Goal: Task Accomplishment & Management: Use online tool/utility

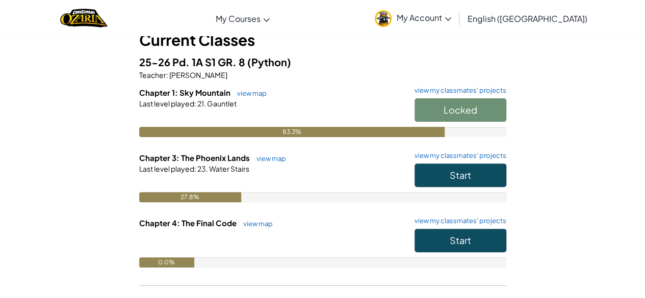
scroll to position [71, 0]
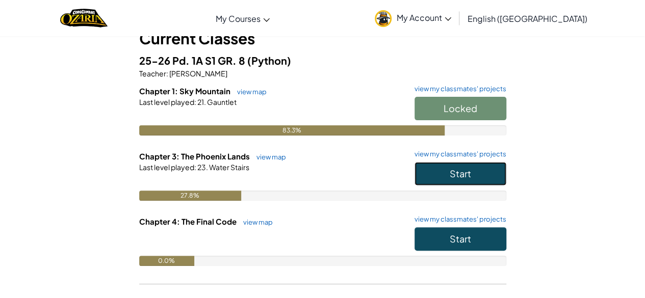
click at [459, 169] on span "Start" at bounding box center [460, 174] width 21 height 12
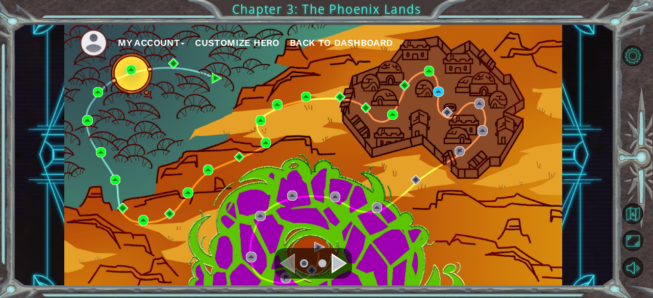
click at [337, 261] on div "Navigate to the next page" at bounding box center [338, 263] width 15 height 20
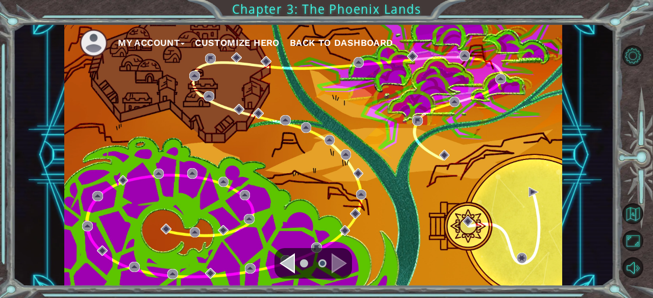
click at [286, 255] on div "Navigate to the previous page" at bounding box center [286, 263] width 15 height 20
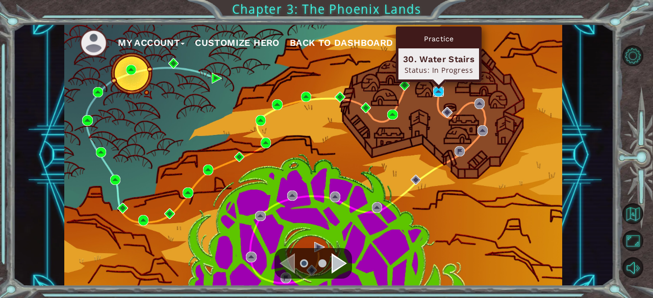
click at [440, 90] on img at bounding box center [438, 92] width 10 height 10
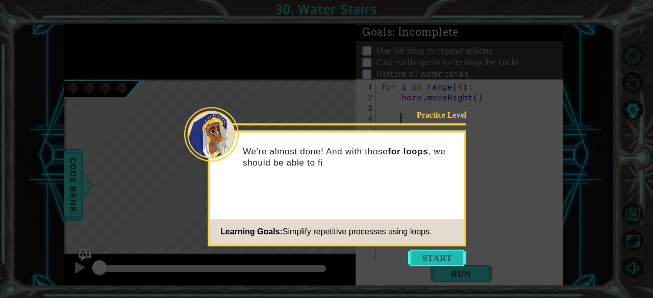
click at [425, 254] on button "Start" at bounding box center [437, 258] width 58 height 16
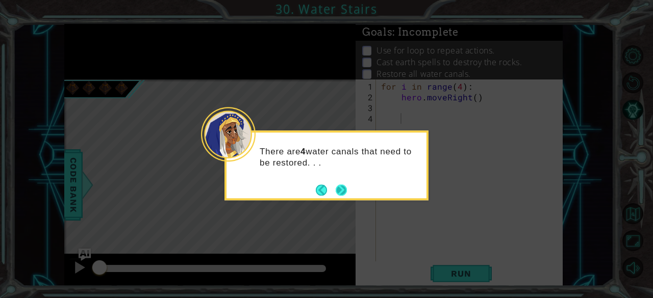
click at [342, 189] on button "Next" at bounding box center [341, 189] width 17 height 17
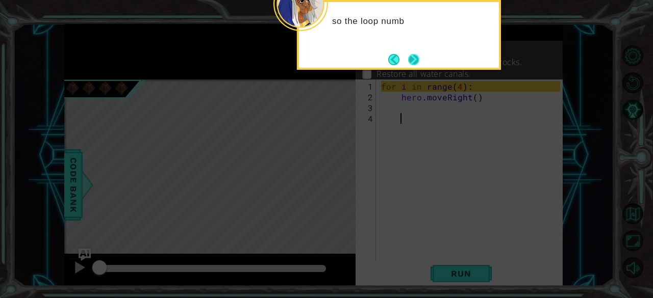
click at [417, 58] on button "Next" at bounding box center [413, 59] width 11 height 11
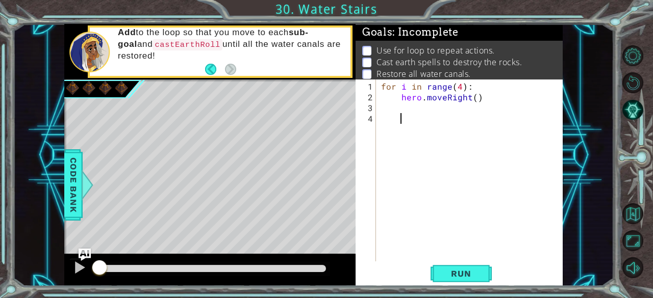
click at [445, 207] on div "for i in range ( 4 ) : hero . moveRight ( )" at bounding box center [472, 182] width 187 height 203
click at [451, 282] on button "Run" at bounding box center [460, 274] width 61 height 21
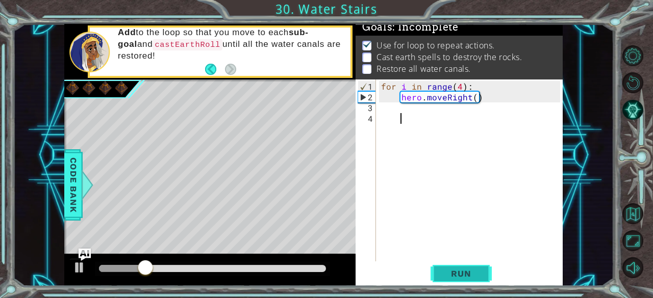
scroll to position [9, 0]
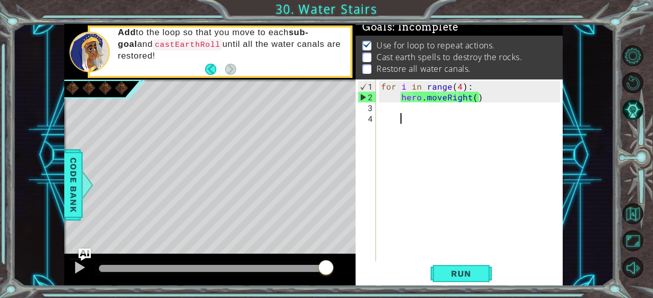
click at [408, 107] on div "for i in range ( 4 ) : hero . moveRight ( )" at bounding box center [472, 182] width 187 height 203
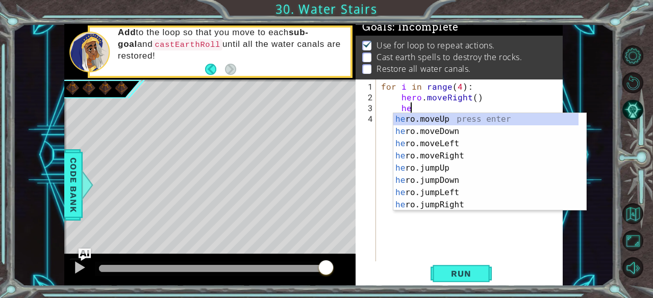
scroll to position [0, 1]
click at [411, 113] on div "her o.moveUp press enter her o.moveDown press enter her o.moveLeft press enter …" at bounding box center [486, 174] width 186 height 122
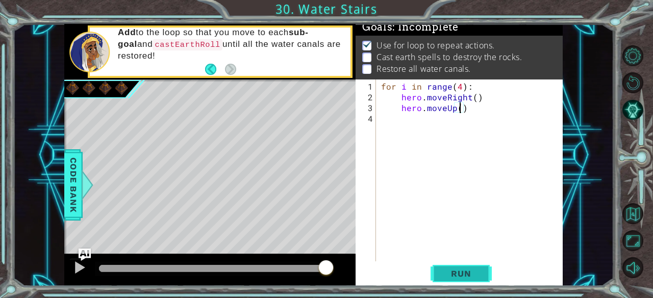
type textarea "hero.moveUp()"
click at [477, 278] on span "Run" at bounding box center [460, 274] width 40 height 10
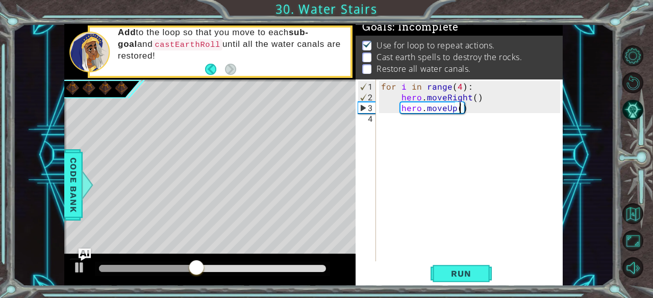
click at [420, 124] on div "for i in range ( 4 ) : hero . moveRight ( ) hero . moveUp ( )" at bounding box center [472, 182] width 187 height 203
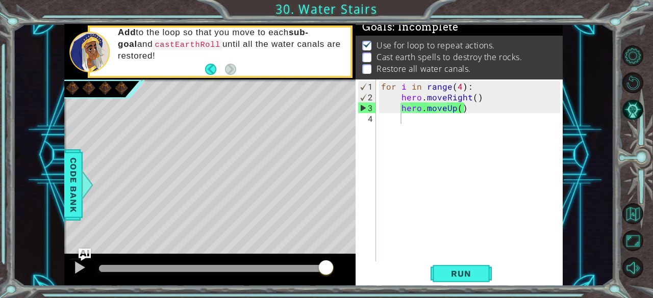
click at [643, 170] on div at bounding box center [638, 161] width 30 height 77
click at [376, 81] on div "1 2 3 4 for i in range ( 4 ) : hero . moveRight ( ) hero . moveUp ( ) ההההההההה…" at bounding box center [457, 171] width 205 height 182
click at [391, 110] on div "for i in range ( 4 ) : hero . moveRight ( ) hero . moveUp ( )" at bounding box center [472, 182] width 187 height 203
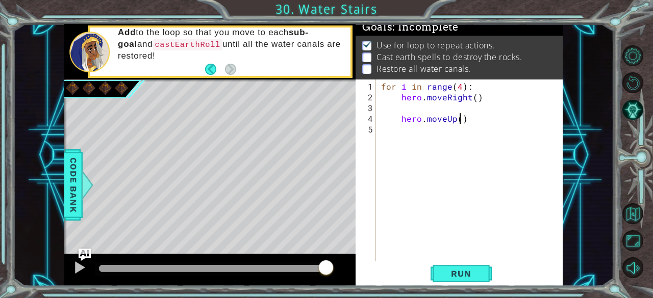
click at [457, 121] on div "for i in range ( 4 ) : hero . moveRight ( ) hero . moveUp ( )" at bounding box center [472, 182] width 187 height 203
type textarea "hero.moveUp(1)"
click at [429, 133] on div "for i in range ( 4 ) : hero . moveRight ( ) hero . moveUp ( 1 )" at bounding box center [472, 182] width 187 height 203
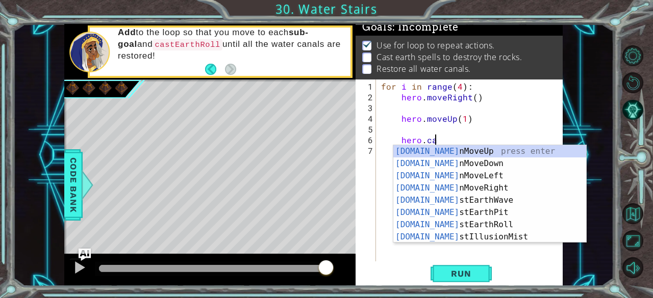
scroll to position [0, 3]
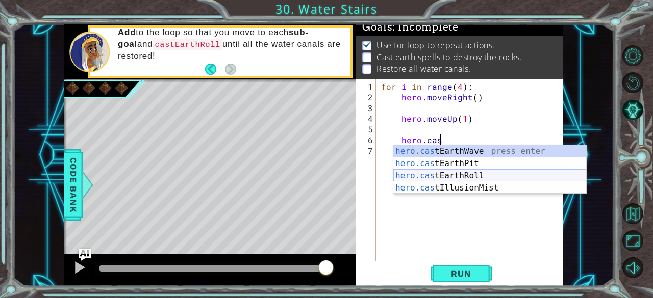
click at [481, 173] on div "hero.cas tEarthWave press enter hero.cas tEarthPit press enter hero.cas tEarthR…" at bounding box center [489, 181] width 193 height 73
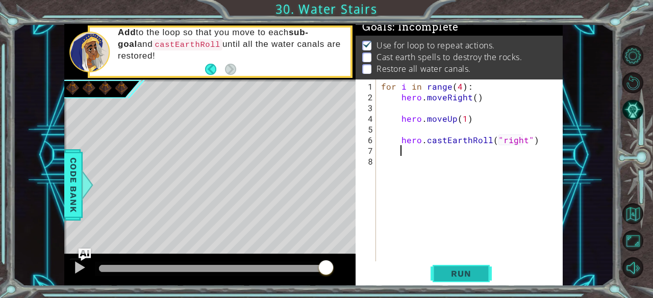
type textarea "hero.castEarthRoll("right")"
click at [449, 273] on span "Run" at bounding box center [460, 274] width 40 height 10
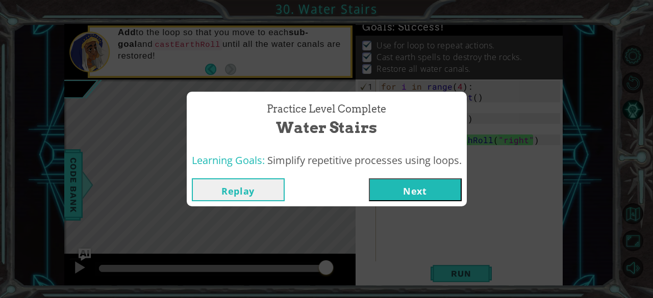
click at [437, 194] on button "Next" at bounding box center [415, 189] width 93 height 23
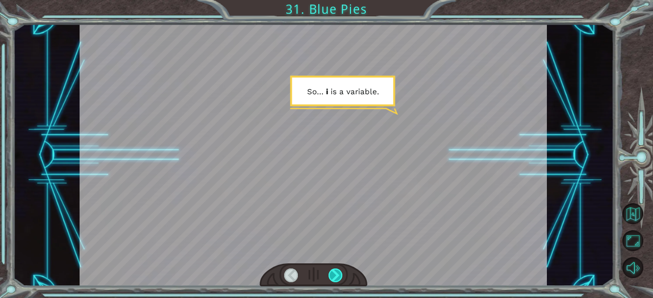
click at [334, 278] on div at bounding box center [335, 276] width 14 height 14
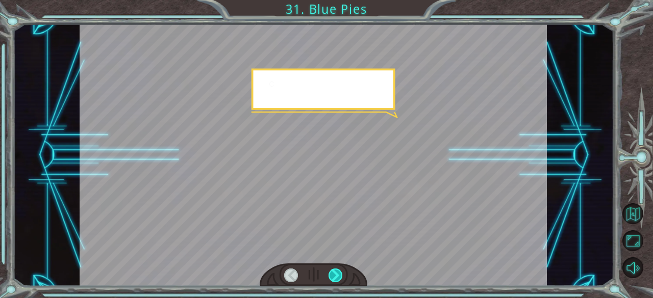
click at [334, 278] on div at bounding box center [335, 276] width 14 height 14
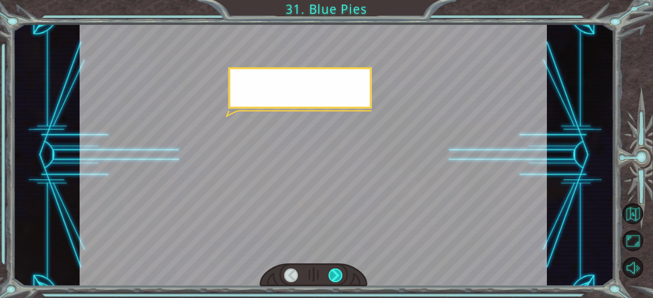
click at [334, 278] on div at bounding box center [335, 276] width 14 height 14
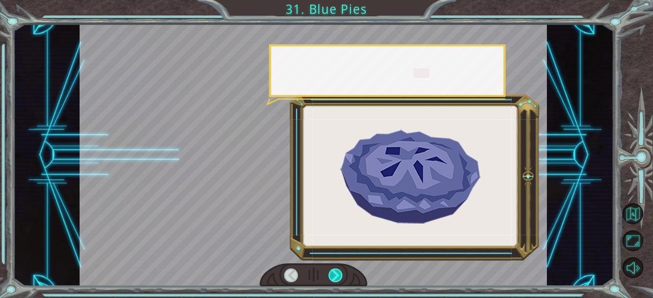
click at [334, 278] on div at bounding box center [335, 276] width 14 height 14
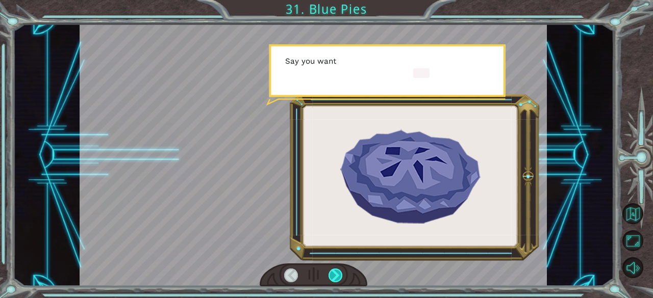
click at [334, 278] on div at bounding box center [335, 276] width 14 height 14
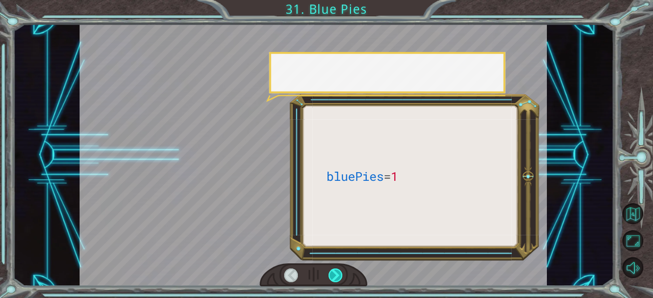
click at [334, 278] on div at bounding box center [335, 276] width 14 height 14
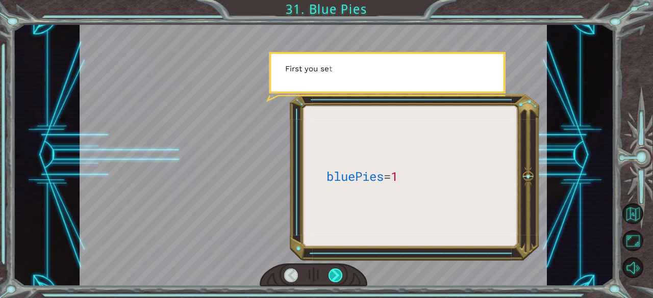
click at [334, 278] on div at bounding box center [335, 276] width 14 height 14
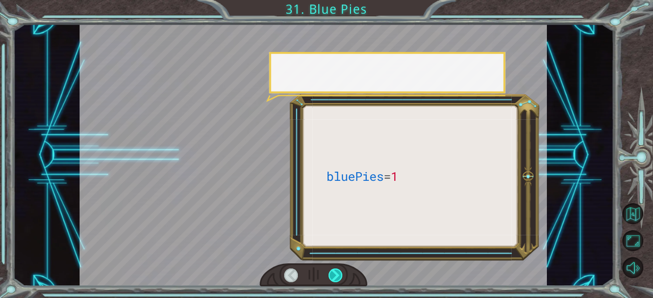
click at [334, 278] on div at bounding box center [335, 276] width 14 height 14
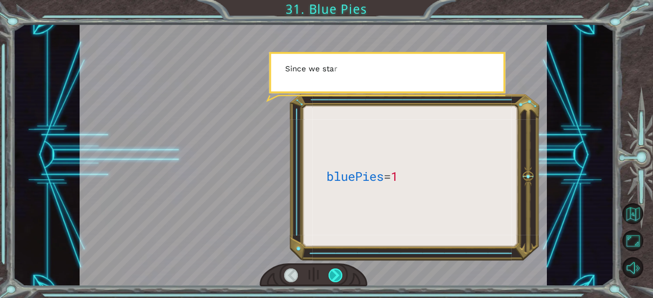
click at [334, 278] on div at bounding box center [335, 276] width 14 height 14
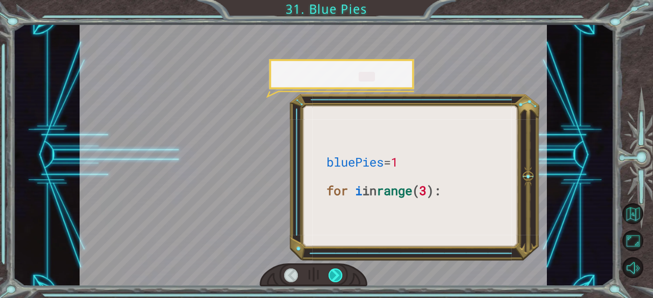
click at [334, 278] on div at bounding box center [335, 276] width 14 height 14
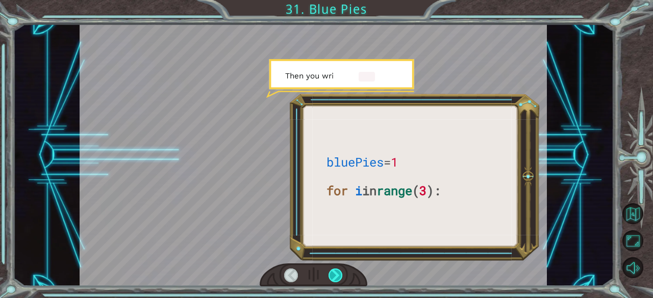
click at [334, 278] on div at bounding box center [335, 276] width 14 height 14
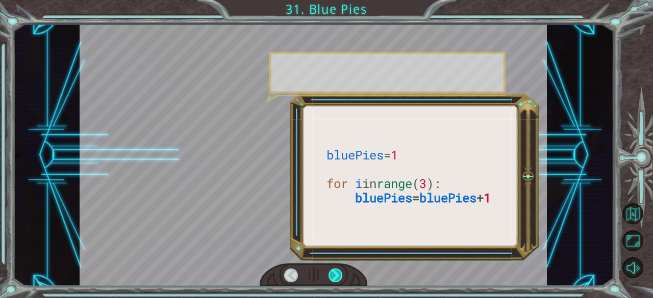
click at [334, 278] on div at bounding box center [335, 276] width 14 height 14
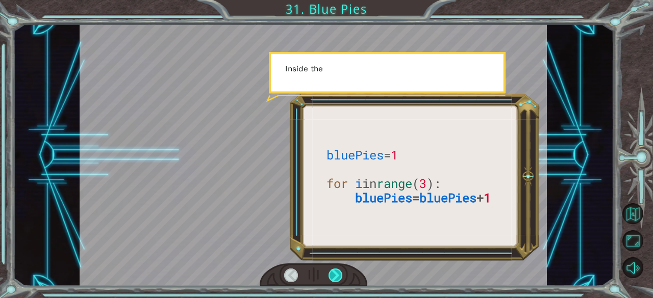
click at [334, 278] on div at bounding box center [335, 276] width 14 height 14
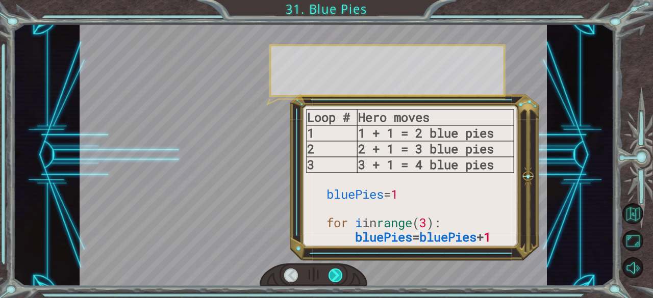
click at [334, 278] on div at bounding box center [335, 276] width 14 height 14
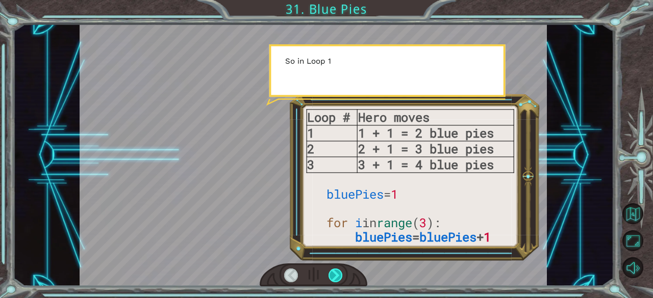
click at [334, 278] on div at bounding box center [335, 276] width 14 height 14
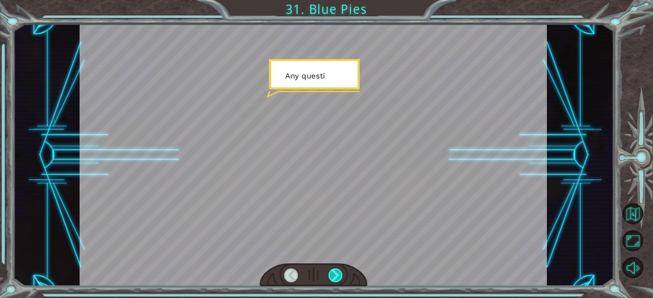
click at [334, 278] on div at bounding box center [335, 276] width 14 height 14
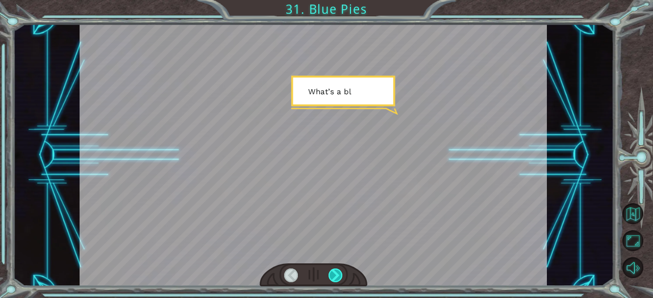
click at [334, 278] on div at bounding box center [335, 276] width 14 height 14
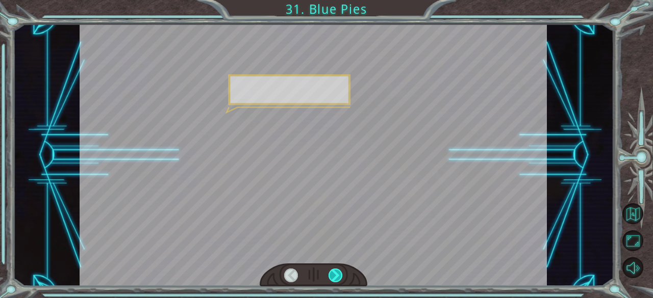
click at [334, 278] on div at bounding box center [335, 276] width 14 height 14
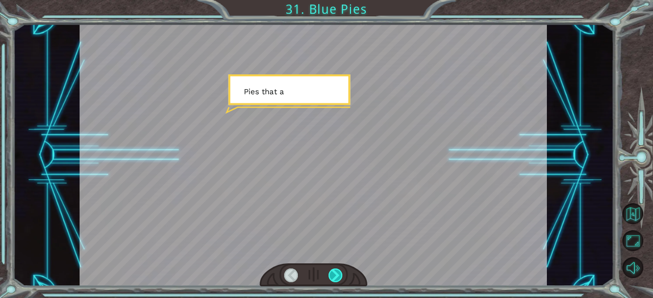
click at [334, 278] on div at bounding box center [335, 276] width 14 height 14
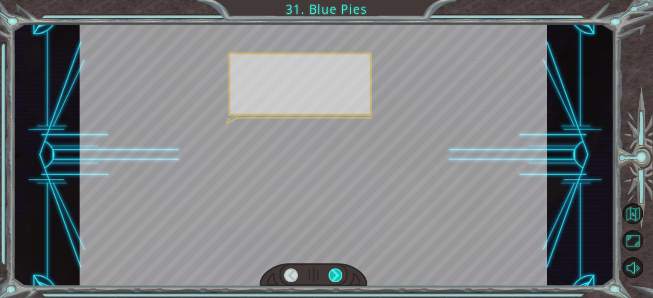
click at [334, 278] on div at bounding box center [335, 276] width 14 height 14
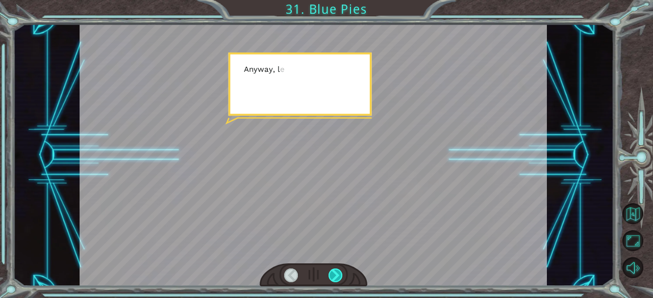
click at [334, 278] on div at bounding box center [335, 276] width 14 height 14
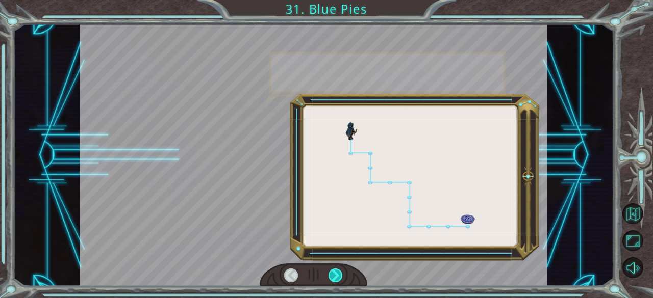
click at [334, 278] on div at bounding box center [335, 276] width 14 height 14
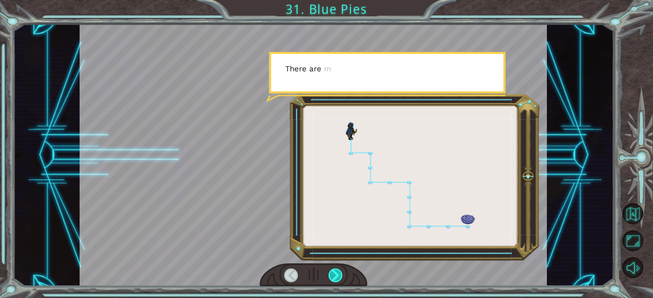
click at [334, 278] on div at bounding box center [335, 276] width 14 height 14
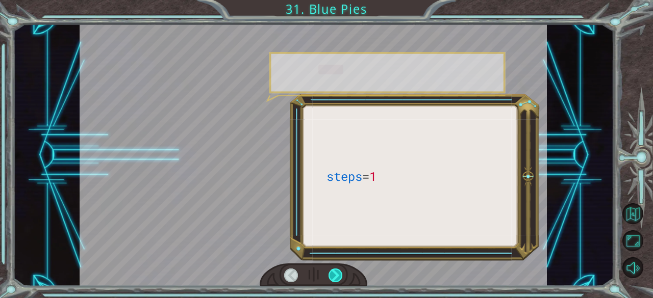
click at [334, 278] on div at bounding box center [335, 276] width 14 height 14
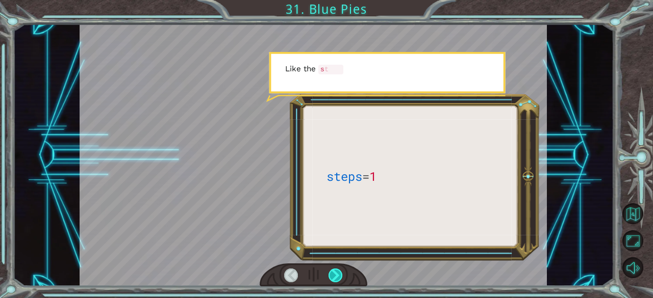
click at [334, 278] on div at bounding box center [335, 276] width 14 height 14
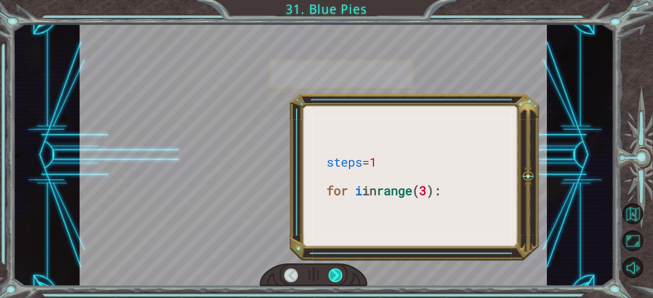
click at [334, 278] on div at bounding box center [335, 276] width 14 height 14
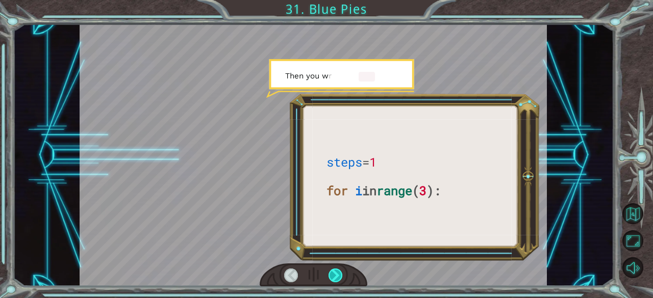
click at [334, 278] on div at bounding box center [335, 276] width 14 height 14
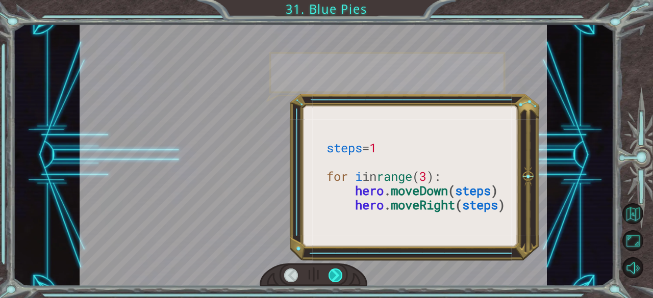
click at [334, 278] on div at bounding box center [335, 276] width 14 height 14
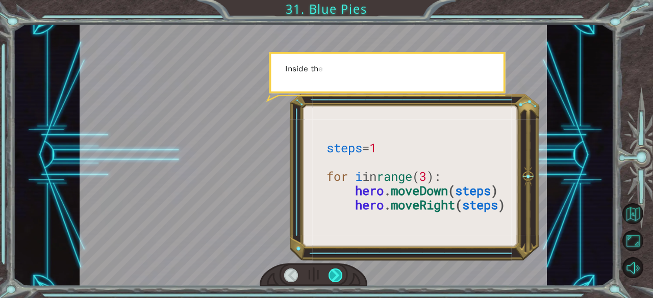
click at [334, 278] on div at bounding box center [335, 276] width 14 height 14
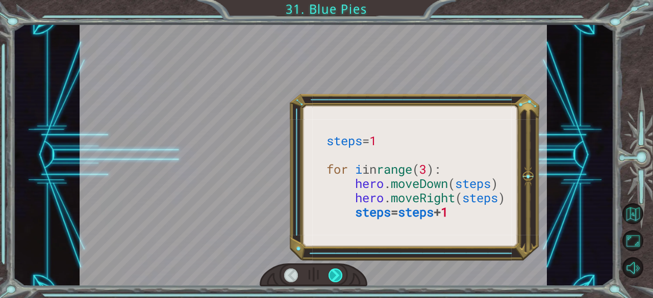
click at [334, 278] on div at bounding box center [335, 276] width 14 height 14
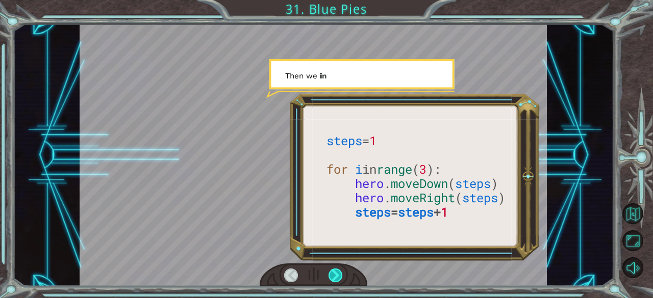
click at [334, 278] on div at bounding box center [335, 276] width 14 height 14
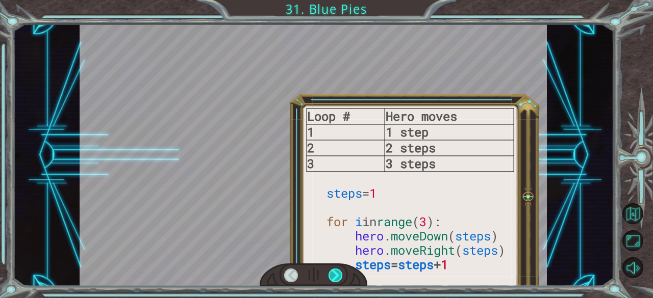
click at [334, 278] on div at bounding box center [335, 276] width 14 height 14
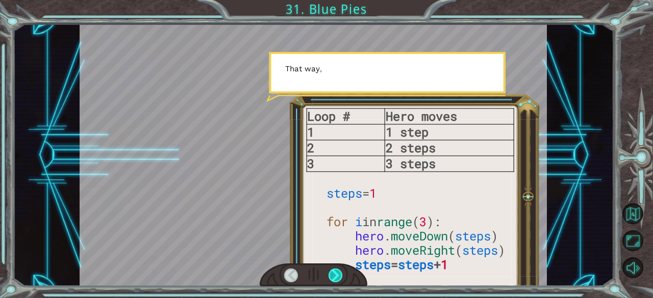
click at [334, 278] on div at bounding box center [335, 276] width 14 height 14
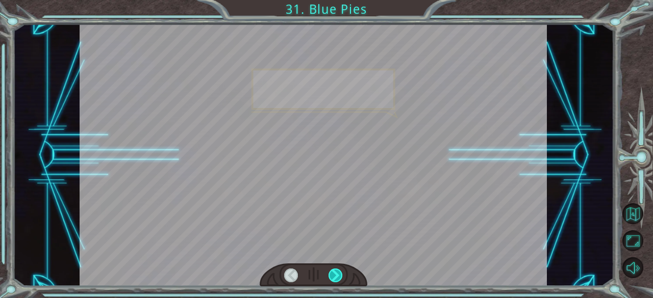
click at [334, 278] on div at bounding box center [335, 276] width 14 height 14
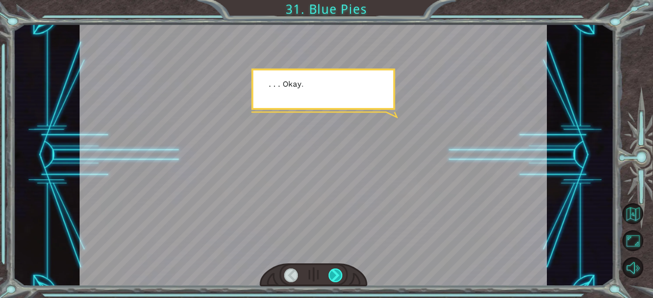
click at [334, 278] on div at bounding box center [335, 276] width 14 height 14
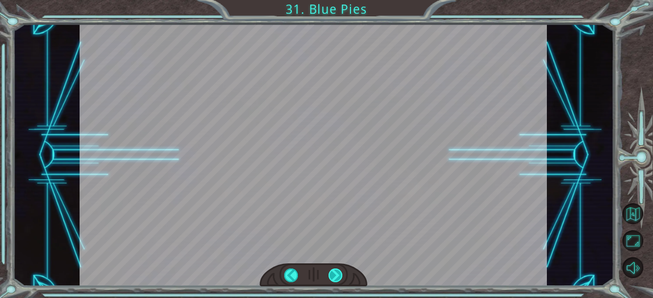
click at [334, 278] on div at bounding box center [335, 276] width 14 height 14
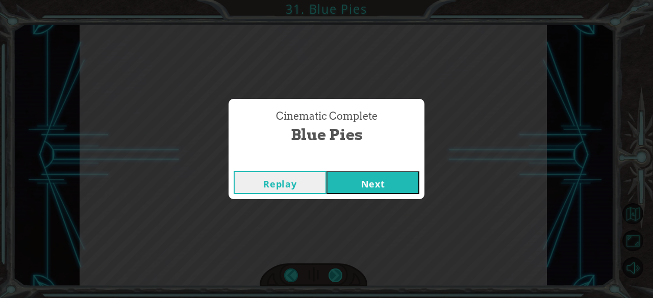
click at [334, 278] on div "Cinematic Complete Blue Pies Replay Next" at bounding box center [326, 149] width 653 height 298
click at [352, 178] on button "Next" at bounding box center [372, 182] width 93 height 23
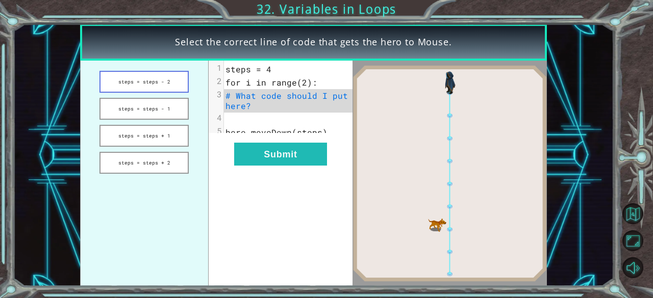
click at [158, 75] on button "steps = steps - 2" at bounding box center [143, 82] width 89 height 22
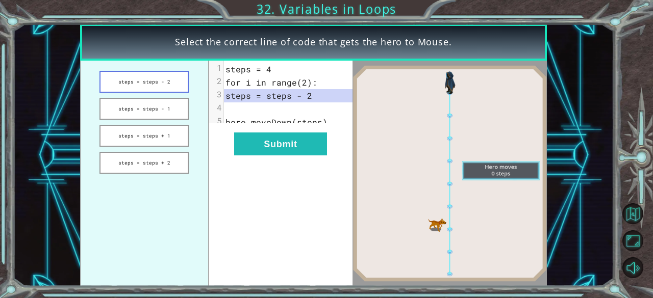
click at [154, 86] on button "steps = steps - 2" at bounding box center [143, 82] width 89 height 22
click at [161, 113] on button "steps = steps - 1" at bounding box center [143, 109] width 89 height 22
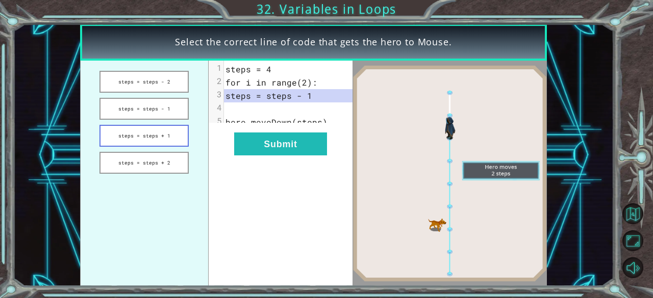
click at [175, 147] on button "steps = steps + 1" at bounding box center [143, 136] width 89 height 22
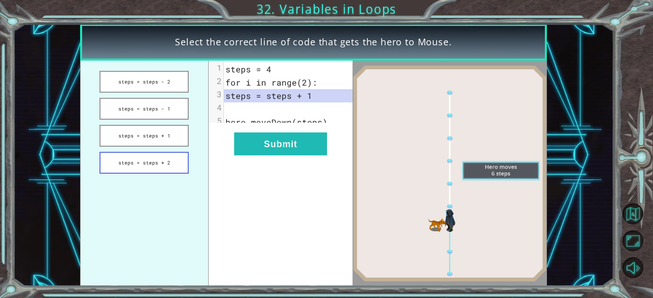
click at [182, 170] on button "steps = steps + 2" at bounding box center [143, 163] width 89 height 22
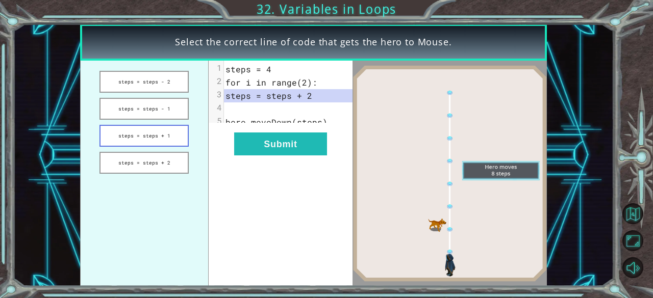
click at [176, 140] on button "steps = steps + 1" at bounding box center [143, 136] width 89 height 22
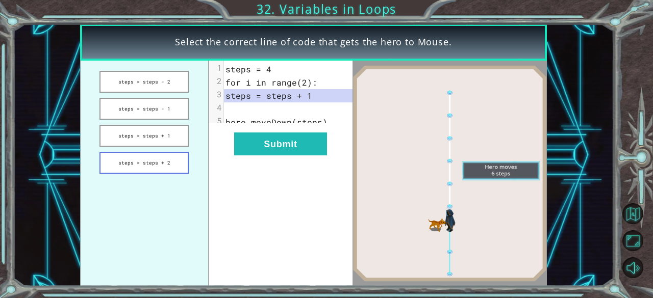
click at [181, 159] on button "steps = steps + 2" at bounding box center [143, 163] width 89 height 22
click at [177, 124] on ul "steps = steps - 2 steps = steps - 1 steps = steps + 1 steps = steps + 2" at bounding box center [144, 173] width 128 height 225
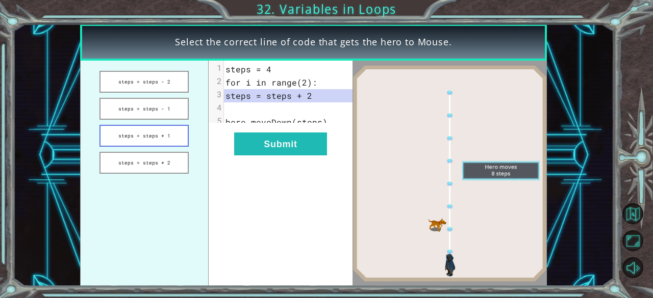
click at [168, 133] on button "steps = steps + 1" at bounding box center [143, 136] width 89 height 22
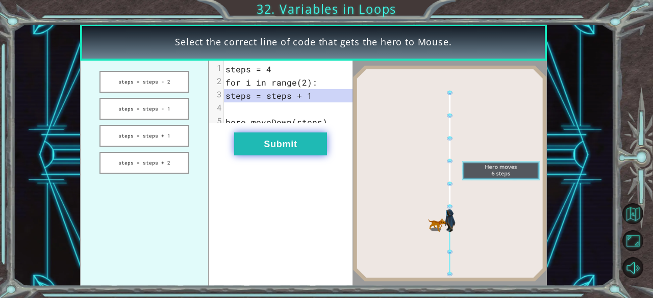
click at [243, 152] on button "Submit" at bounding box center [280, 144] width 93 height 23
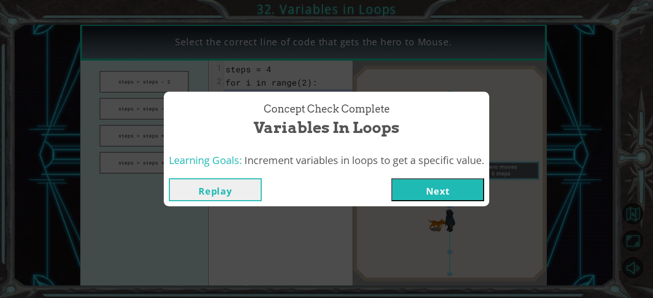
click at [415, 192] on button "Next" at bounding box center [437, 189] width 93 height 23
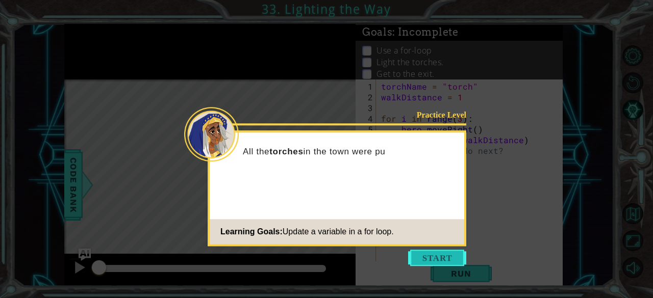
click at [423, 259] on button "Start" at bounding box center [437, 258] width 58 height 16
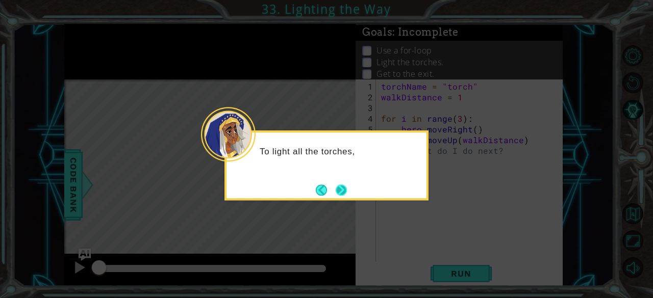
click at [347, 189] on button "Next" at bounding box center [340, 190] width 11 height 11
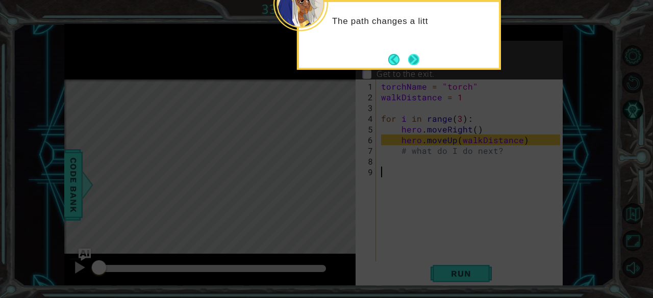
click at [412, 62] on button "Next" at bounding box center [413, 59] width 11 height 11
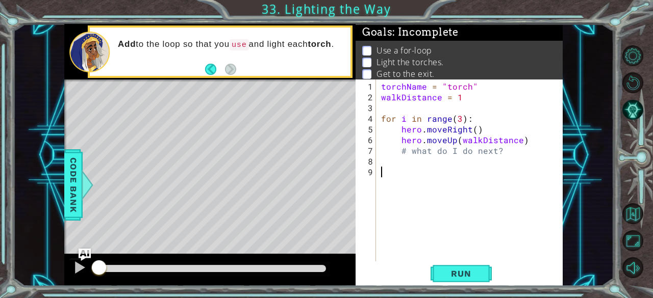
click at [454, 153] on div "torchName = "torch" walkDistance = 1 for i in range ( 3 ) : hero . moveRight ( …" at bounding box center [472, 182] width 187 height 203
click at [521, 154] on div "torchName = "torch" walkDistance = 1 for i in range ( 3 ) : hero . moveRight ( …" at bounding box center [472, 182] width 187 height 203
type textarea "#"
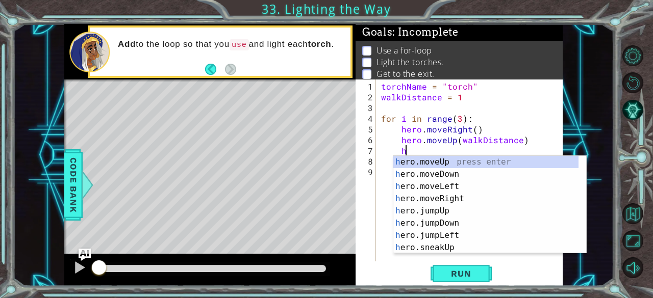
type textarea "hr"
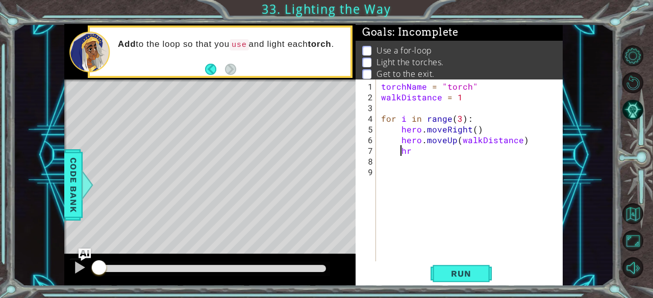
click at [511, 157] on div "torchName = "torch" walkDistance = 1 for i in range ( 3 ) : hero . moveRight ( …" at bounding box center [472, 182] width 187 height 203
click at [491, 152] on div "torchName = "torch" walkDistance = 1 for i in range ( 3 ) : hero . moveRight ( …" at bounding box center [472, 182] width 187 height 203
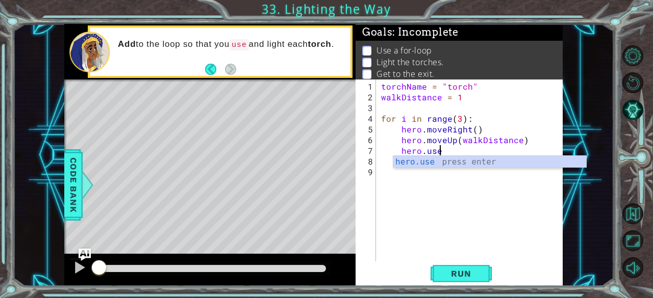
scroll to position [0, 3]
click at [488, 162] on div "hero.use press enter" at bounding box center [489, 174] width 193 height 37
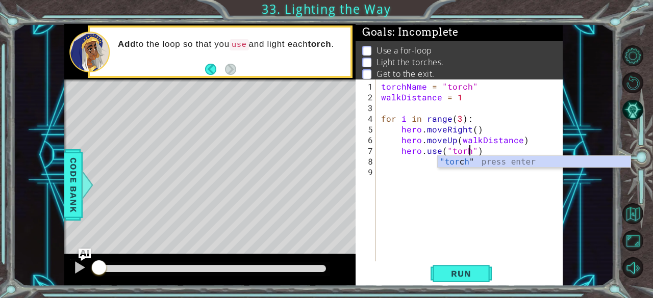
scroll to position [0, 5]
type textarea "hero.use("torch")"
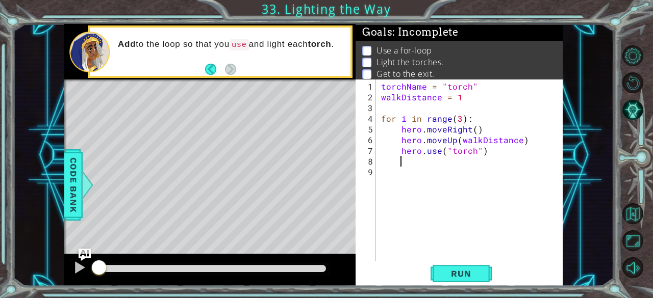
click at [418, 162] on div "torchName = "torch" walkDistance = 1 for i in range ( 3 ) : hero . moveRight ( …" at bounding box center [472, 182] width 187 height 203
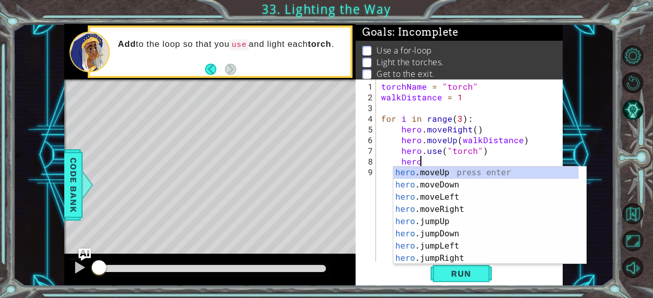
scroll to position [0, 2]
click at [434, 206] on div "hero .moveUp press enter hero .moveDown press enter hero .moveLeft press enter …" at bounding box center [486, 228] width 186 height 122
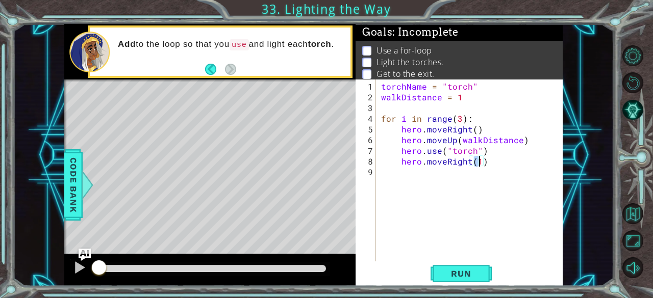
type textarea "hero.moveRight()"
click at [410, 172] on div "torchName = "torch" walkDistance = 1 for i in range ( 3 ) : hero . moveRight ( …" at bounding box center [472, 182] width 187 height 203
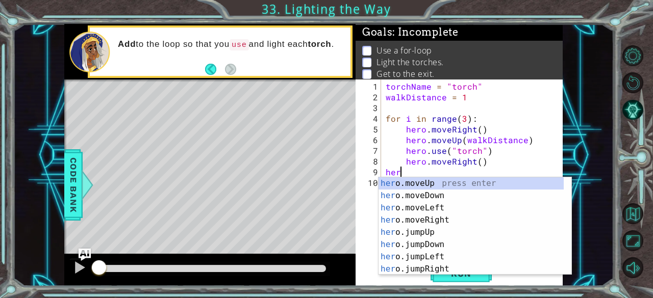
scroll to position [0, 1]
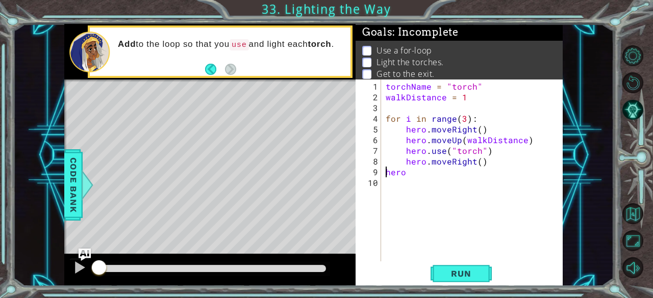
click at [405, 170] on div "torchName = "torch" walkDistance = 1 for i in range ( 3 ) : hero . moveRight ( …" at bounding box center [474, 182] width 182 height 203
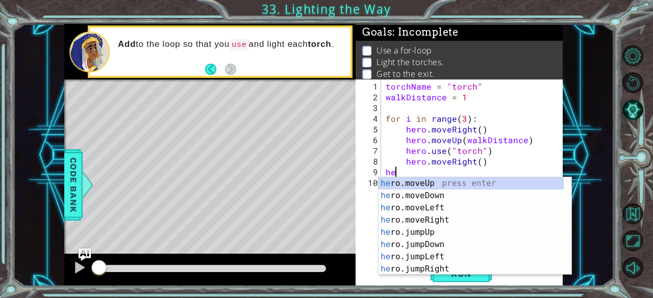
scroll to position [0, 0]
type textarea "h"
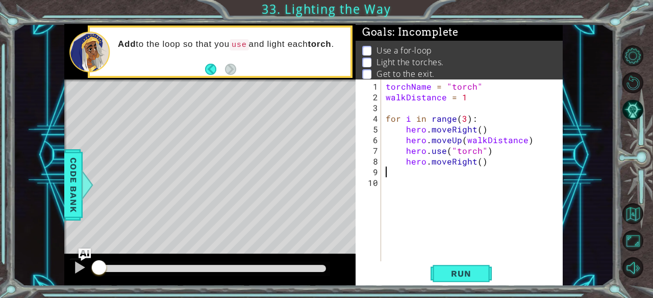
click at [406, 171] on div "torchName = "torch" walkDistance = 1 for i in range ( 3 ) : hero . moveRight ( …" at bounding box center [474, 182] width 182 height 203
type textarea "hero.moveRight()"
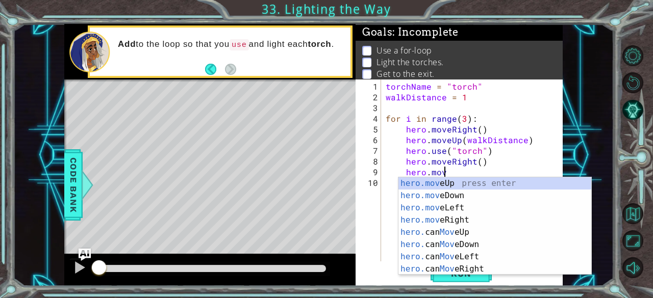
scroll to position [0, 3]
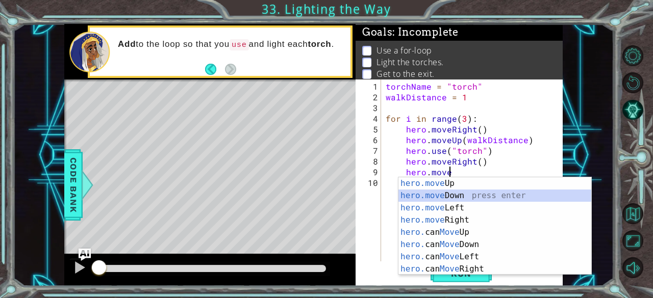
click at [438, 192] on div "hero.move Up press enter hero.move Down press enter hero.move Left press enter …" at bounding box center [494, 238] width 193 height 122
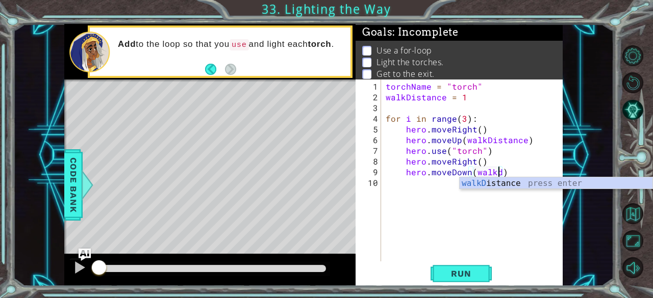
scroll to position [0, 7]
click at [471, 181] on div "walkDi stance press enter" at bounding box center [555, 195] width 193 height 37
type textarea "hero.moveDown(walkDistance)"
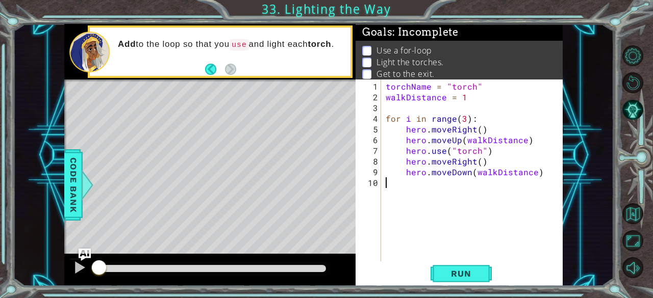
click at [467, 183] on div "torchName = "torch" walkDistance = 1 for i in range ( 3 ) : hero . moveRight ( …" at bounding box center [474, 182] width 182 height 203
click at [539, 174] on div "torchName = "torch" walkDistance = 1 for i in range ( 3 ) : hero . moveRight ( …" at bounding box center [474, 182] width 182 height 203
type textarea "hero.moveDown(walkDistance)"
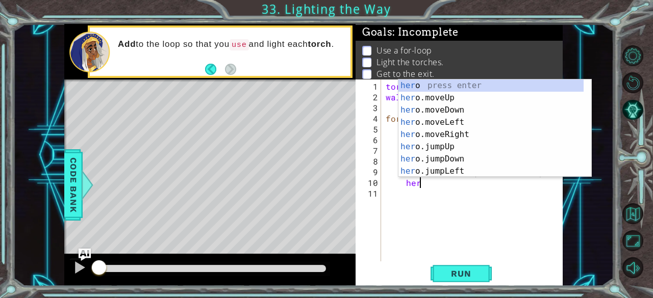
scroll to position [0, 2]
type textarea "h"
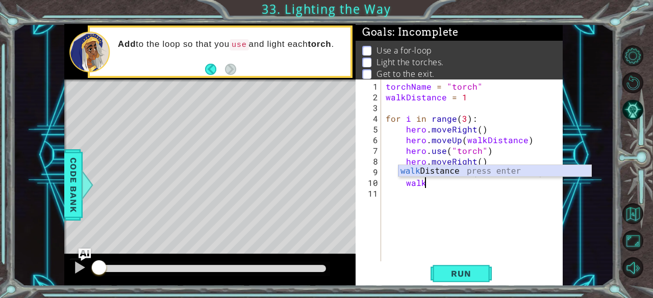
click at [530, 170] on div "walk Distance press enter" at bounding box center [494, 183] width 193 height 37
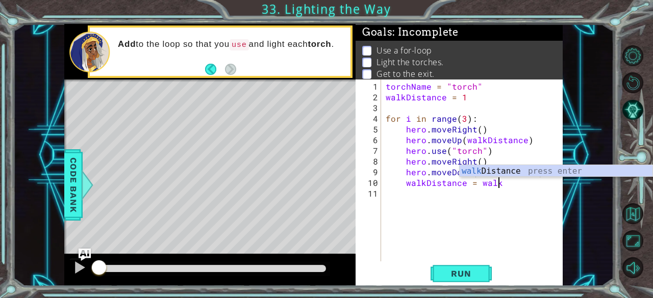
scroll to position [0, 6]
click at [531, 170] on div "walk Distance press enter" at bounding box center [555, 183] width 193 height 37
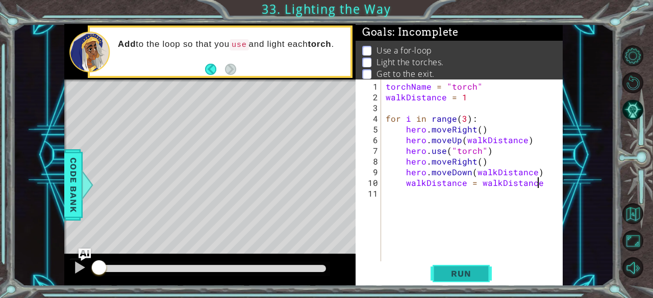
type textarea "walkDistance = walkDistance"
click at [449, 270] on span "Run" at bounding box center [460, 274] width 40 height 10
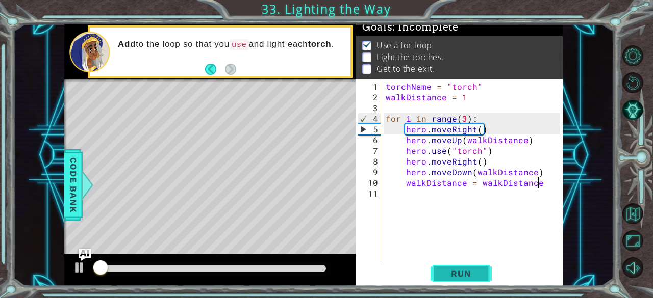
scroll to position [9, 0]
